Goal: Task Accomplishment & Management: Manage account settings

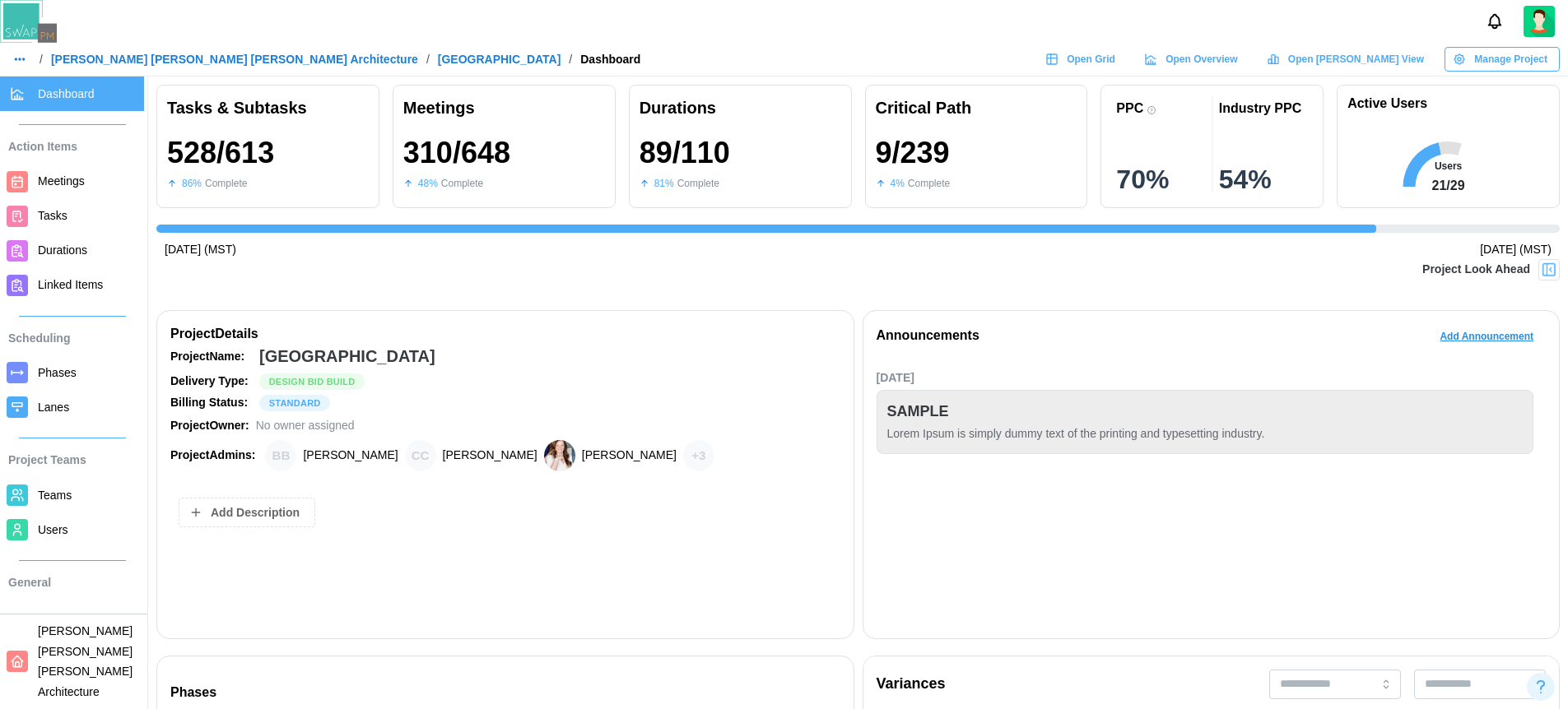
scroll to position [0, 15071]
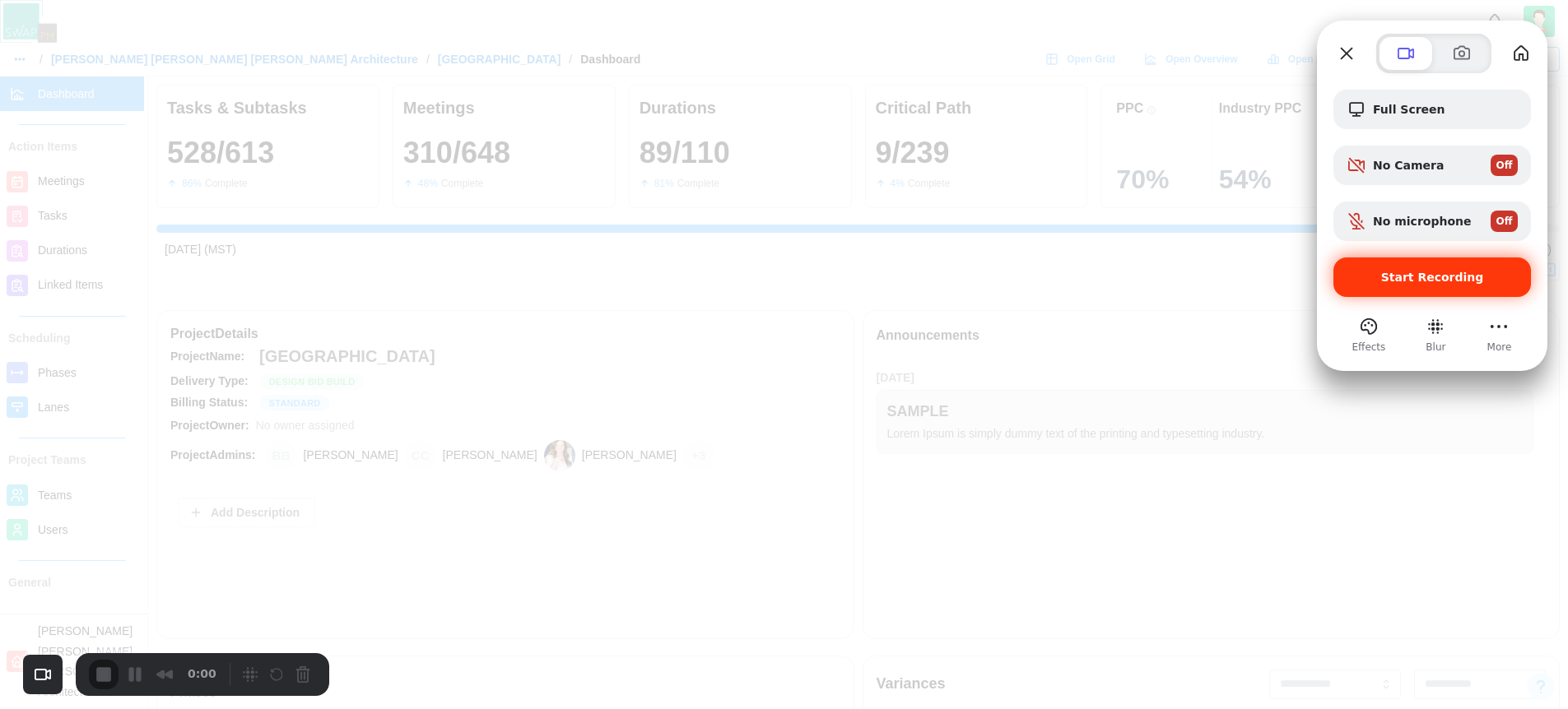
click at [1407, 286] on div "Start Recording" at bounding box center [1432, 278] width 198 height 40
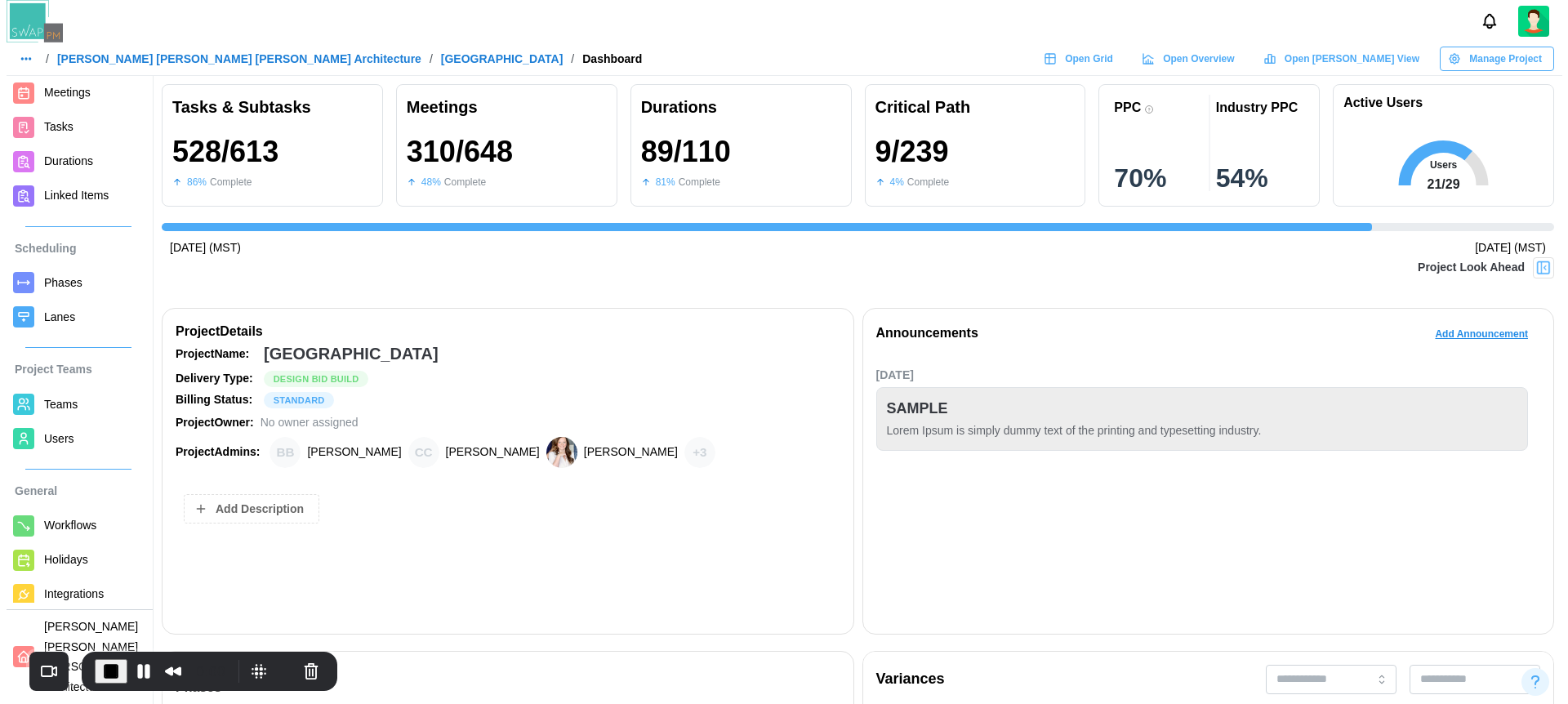
scroll to position [98, 0]
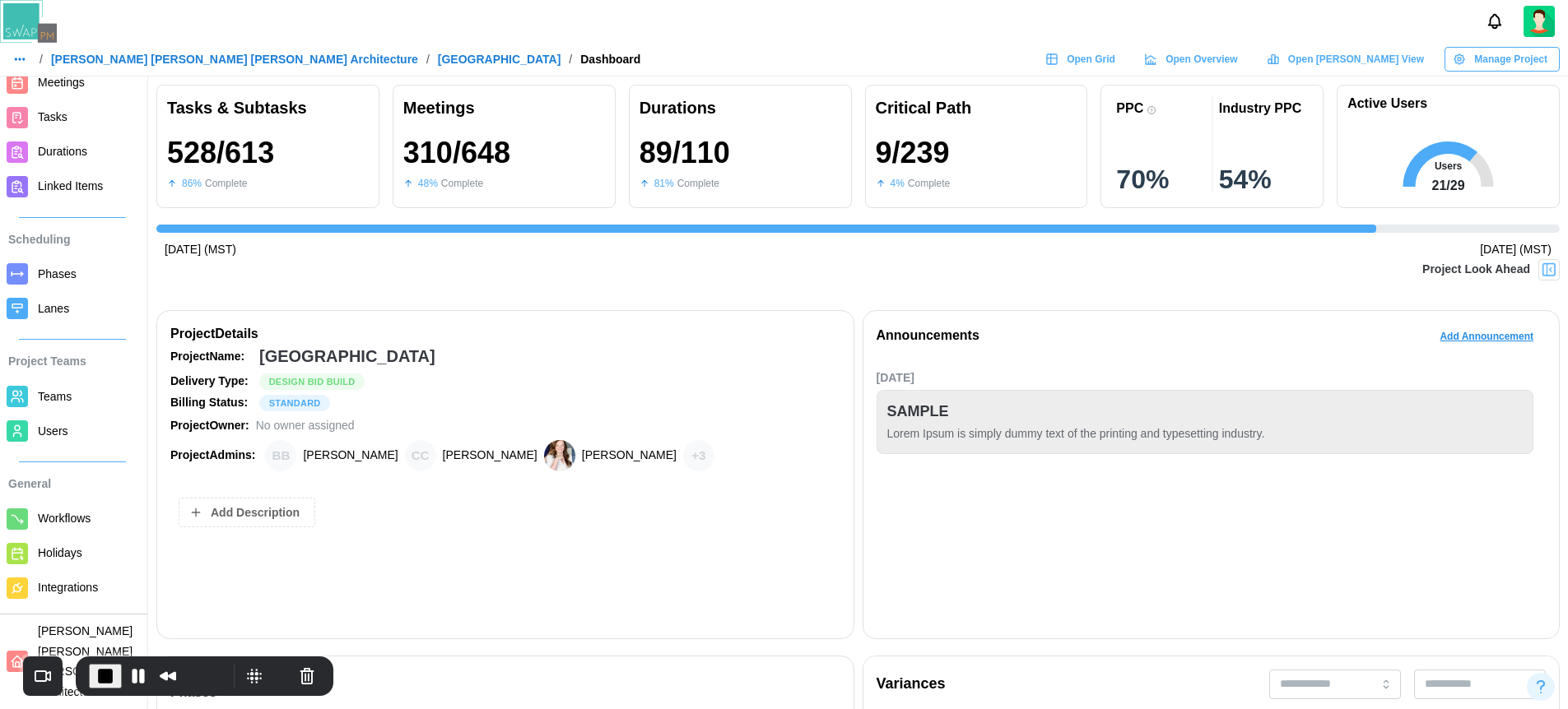
click at [59, 394] on span "Teams" at bounding box center [54, 396] width 34 height 13
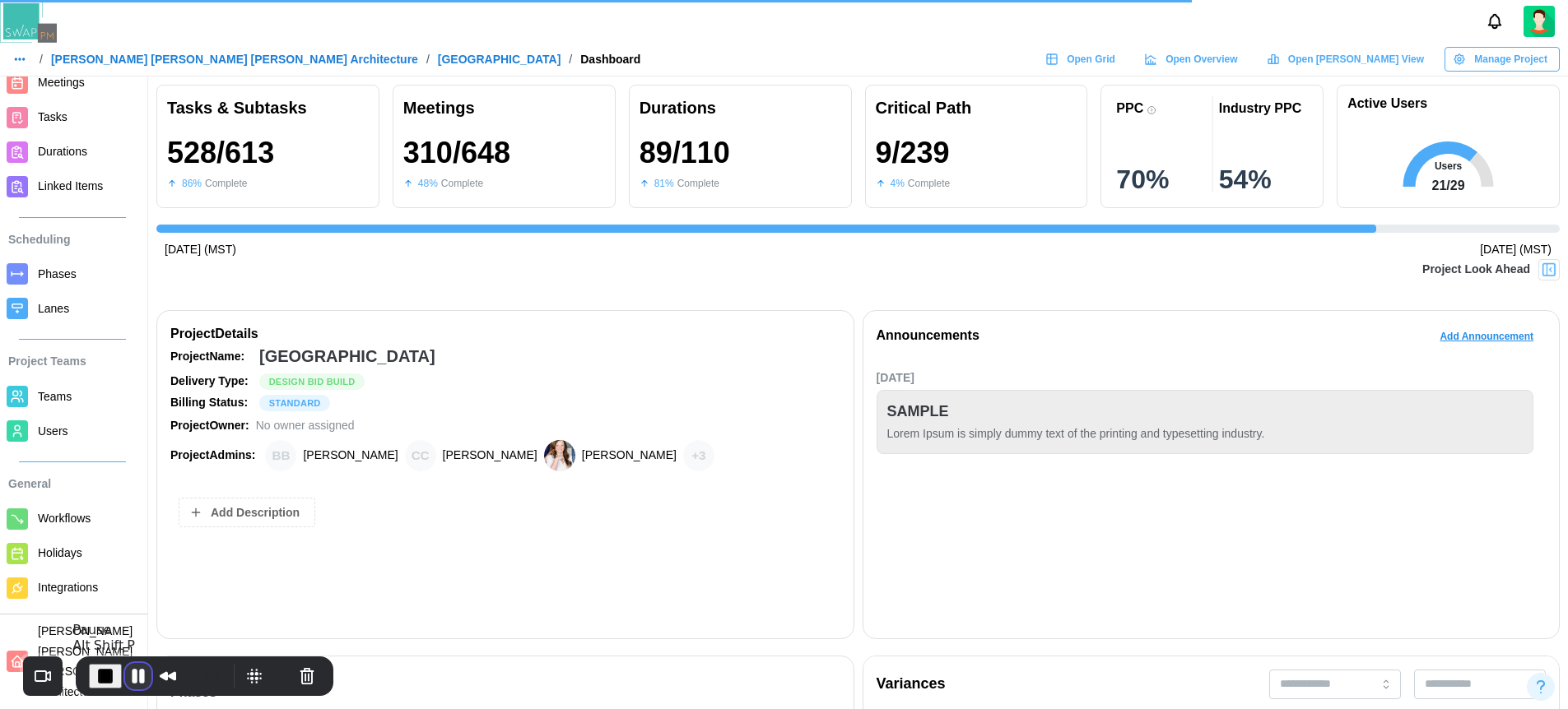
click at [130, 672] on button "Pause Recording" at bounding box center [138, 676] width 26 height 26
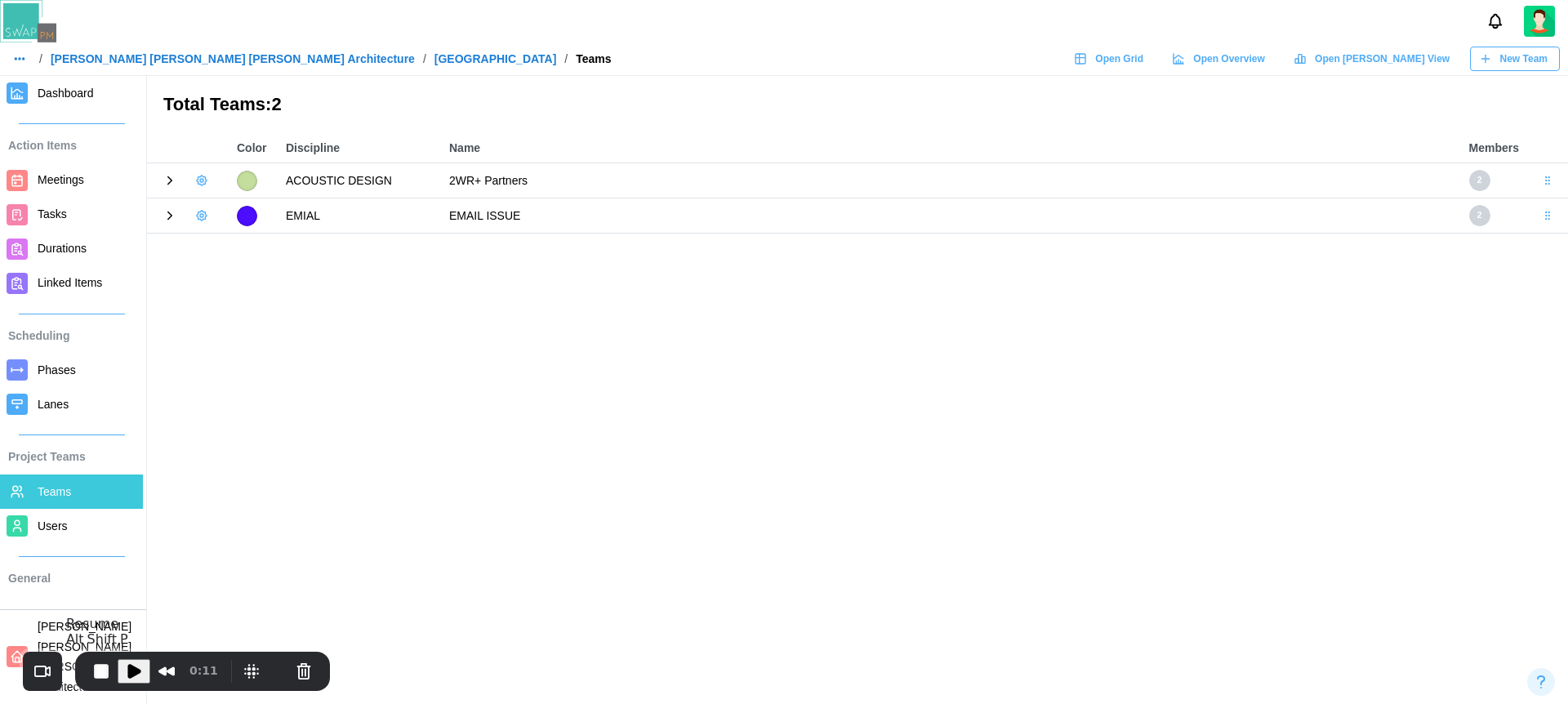
click at [132, 675] on span "Play Recording" at bounding box center [134, 671] width 20 height 20
click at [173, 173] on div at bounding box center [188, 181] width 65 height 23
click at [171, 181] on icon at bounding box center [170, 181] width 4 height 7
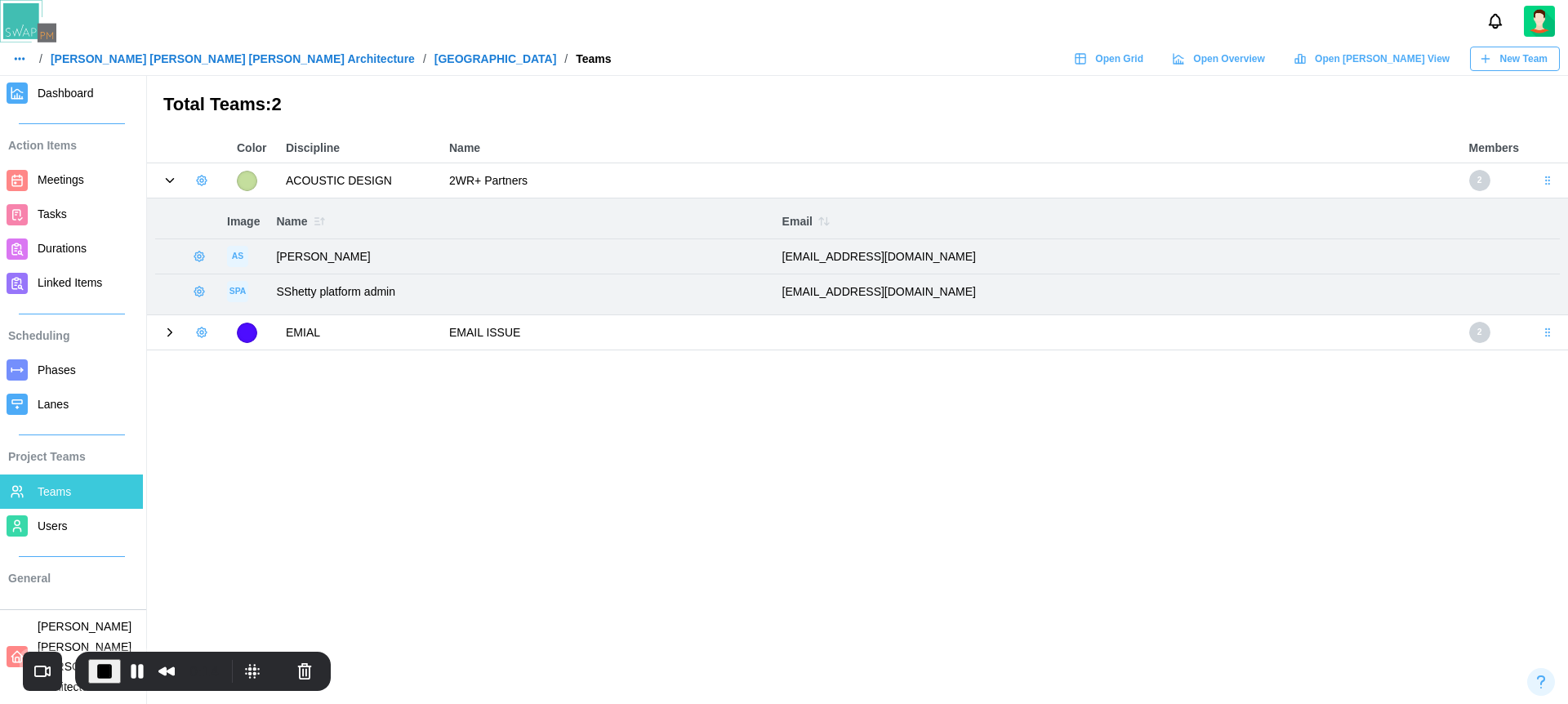
click at [199, 182] on icon "button" at bounding box center [202, 181] width 13 height 13
click at [253, 222] on div "Add User" at bounding box center [258, 215] width 60 height 13
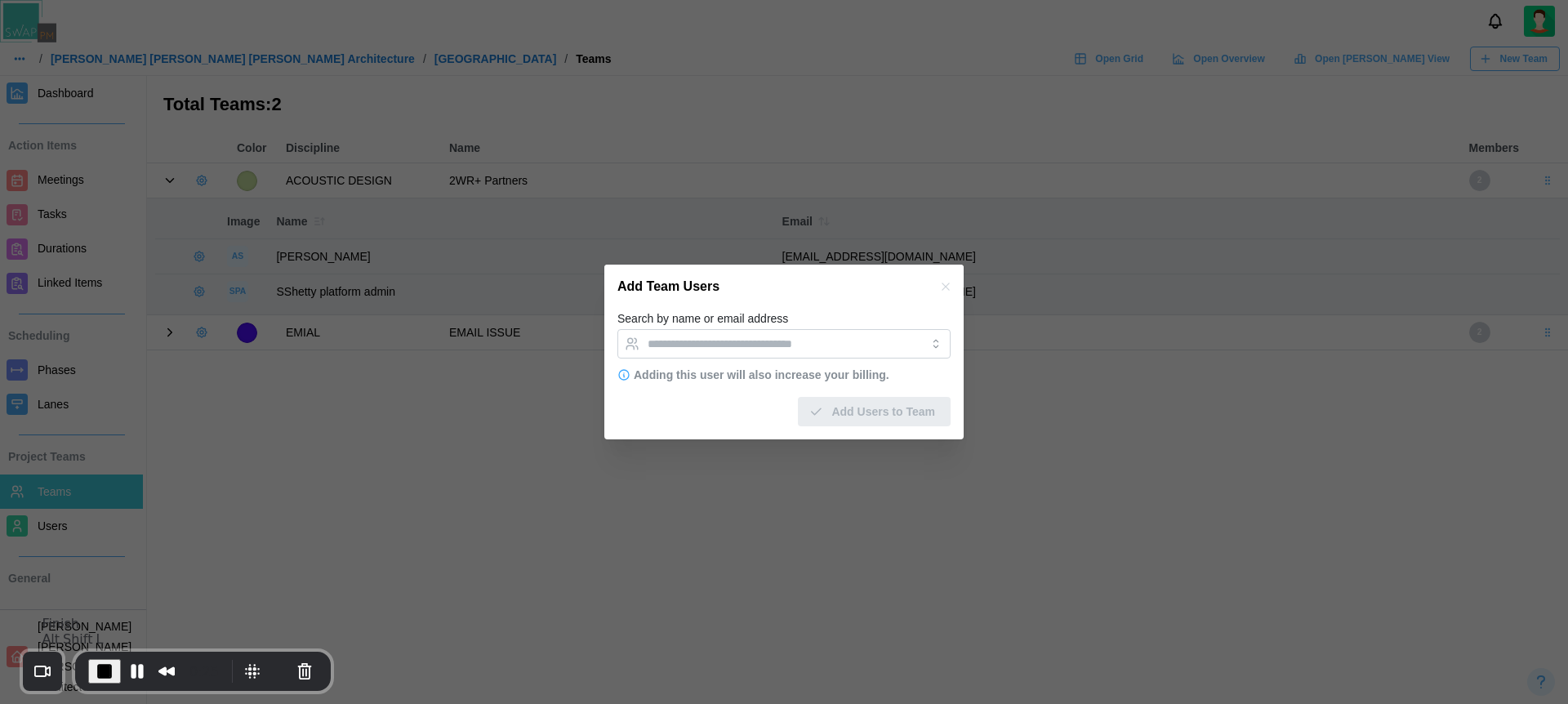
click at [109, 665] on span "End Recording" at bounding box center [105, 671] width 20 height 20
click at [951, 285] on icon "button" at bounding box center [946, 287] width 13 height 13
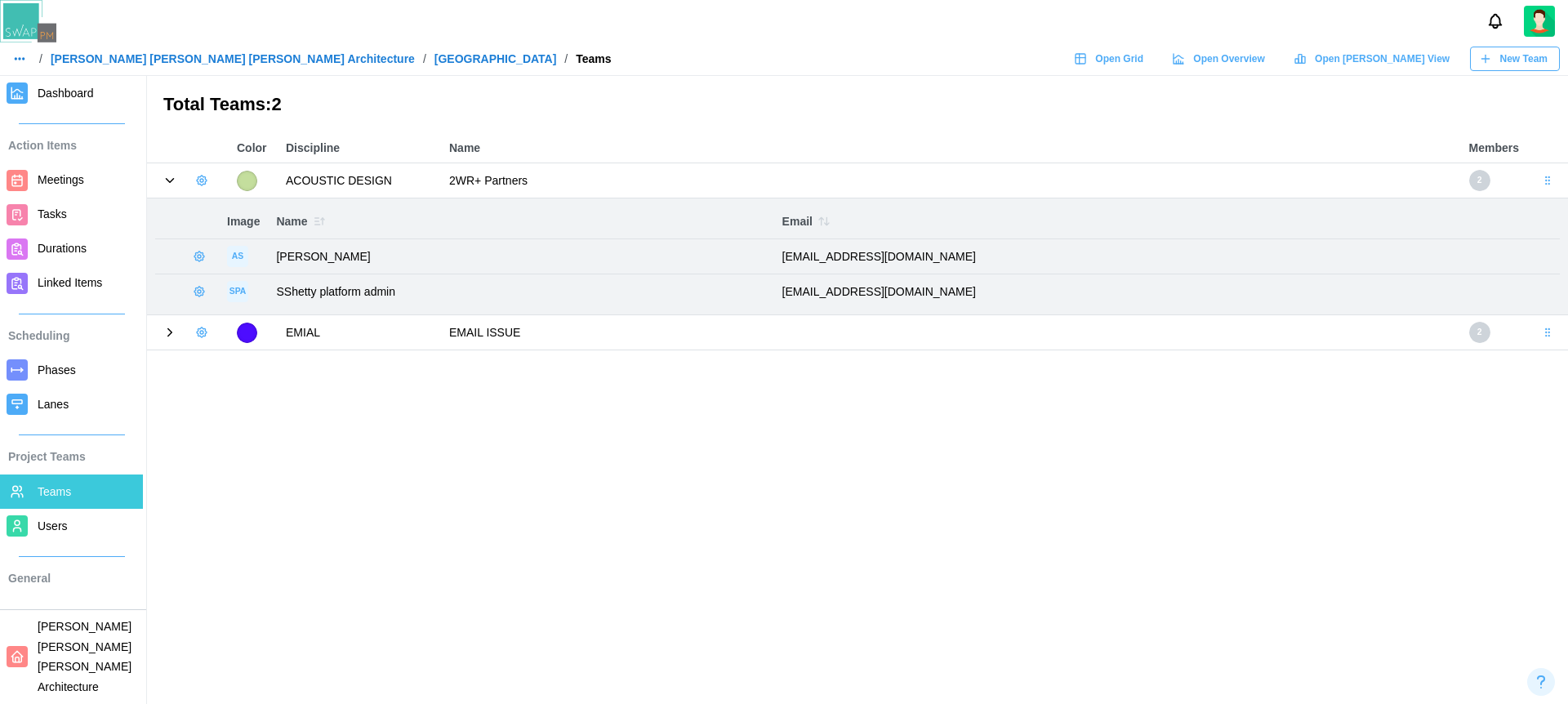
click at [890, 25] on div at bounding box center [784, 21] width 1568 height 43
click at [635, 474] on main "Total Teams: 2 Color Discipline Name Members ACOUSTIC DESIGN 2WR+ Partners 2 Im…" at bounding box center [784, 352] width 1568 height 704
click at [410, 433] on main "Total Teams: 2 Color Discipline Name Members ACOUSTIC DESIGN 2WR+ Partners 2 Im…" at bounding box center [784, 352] width 1568 height 704
